Goal: Task Accomplishment & Management: Manage account settings

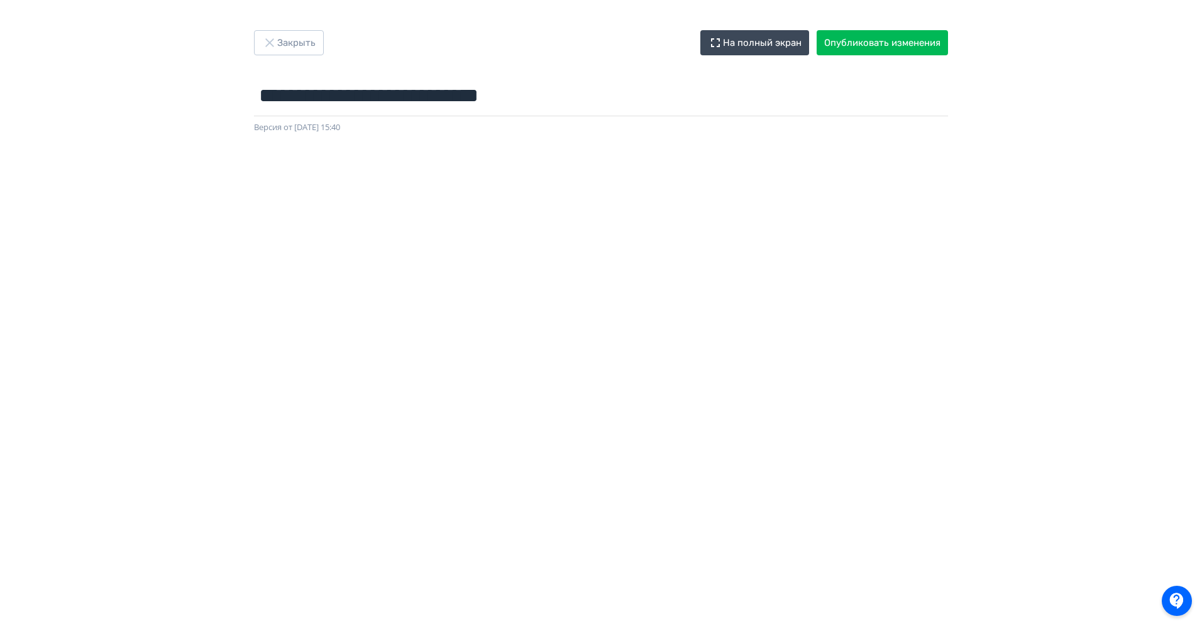
scroll to position [0, 3]
click at [309, 39] on button "Закрыть" at bounding box center [289, 42] width 70 height 25
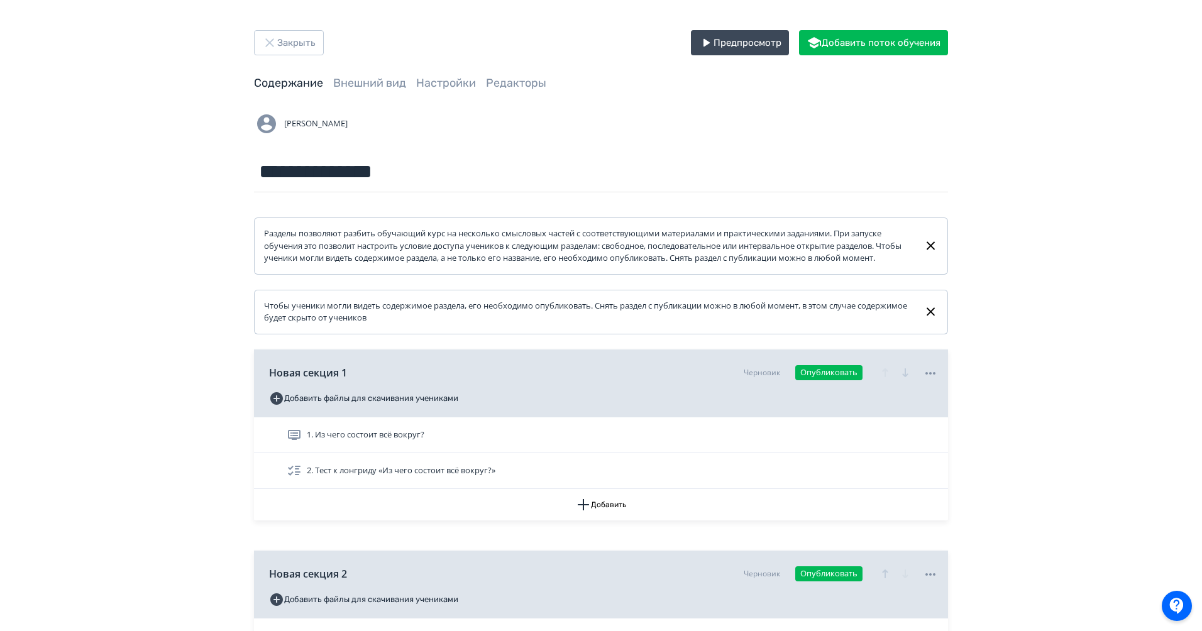
scroll to position [199, 0]
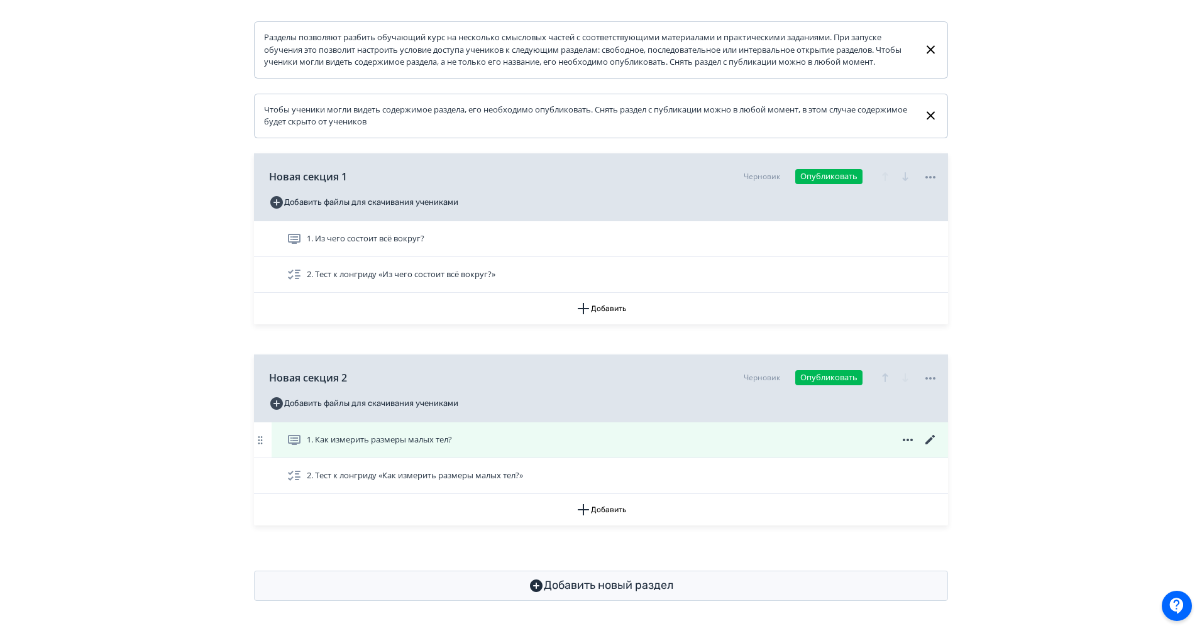
click at [932, 441] on icon at bounding box center [930, 440] width 15 height 15
